Goal: Task Accomplishment & Management: Complete application form

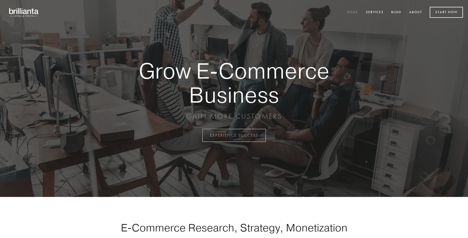
scroll to position [1329, 0]
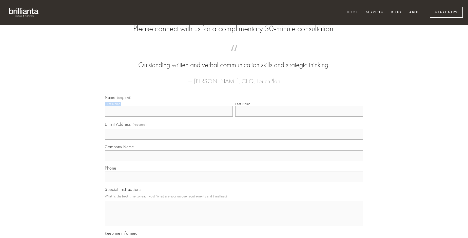
type input "[PERSON_NAME] MD"
click at [299, 117] on input "Last Name" at bounding box center [299, 111] width 128 height 11
type input "[PERSON_NAME] MD"
click at [234, 140] on input "Email Address (required)" at bounding box center [234, 134] width 259 height 11
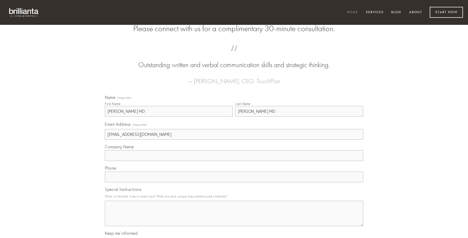
type input "[EMAIL_ADDRESS][DOMAIN_NAME]"
click at [234, 161] on input "Company Name" at bounding box center [234, 155] width 259 height 11
type input "ara"
click at [234, 182] on input "text" at bounding box center [234, 177] width 259 height 11
click at [234, 218] on textarea "Special Instructions" at bounding box center [234, 213] width 259 height 25
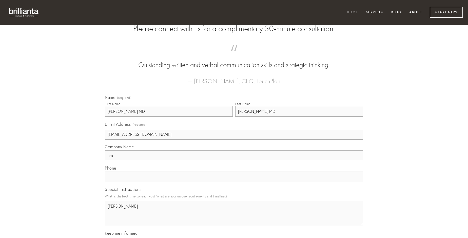
type textarea "[PERSON_NAME]"
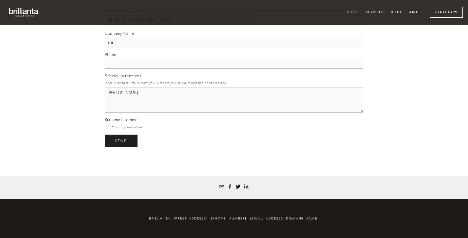
click at [122, 141] on span "send" at bounding box center [121, 141] width 12 height 5
